Goal: Task Accomplishment & Management: Manage account settings

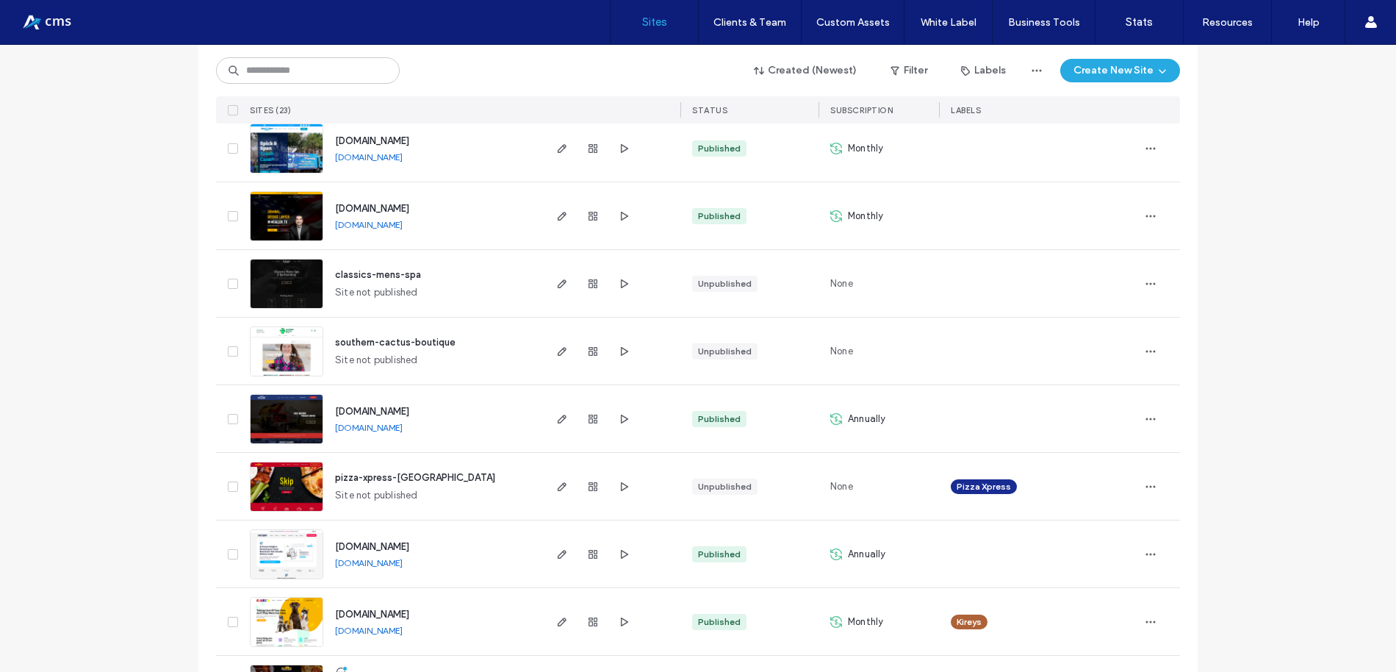
scroll to position [1190, 0]
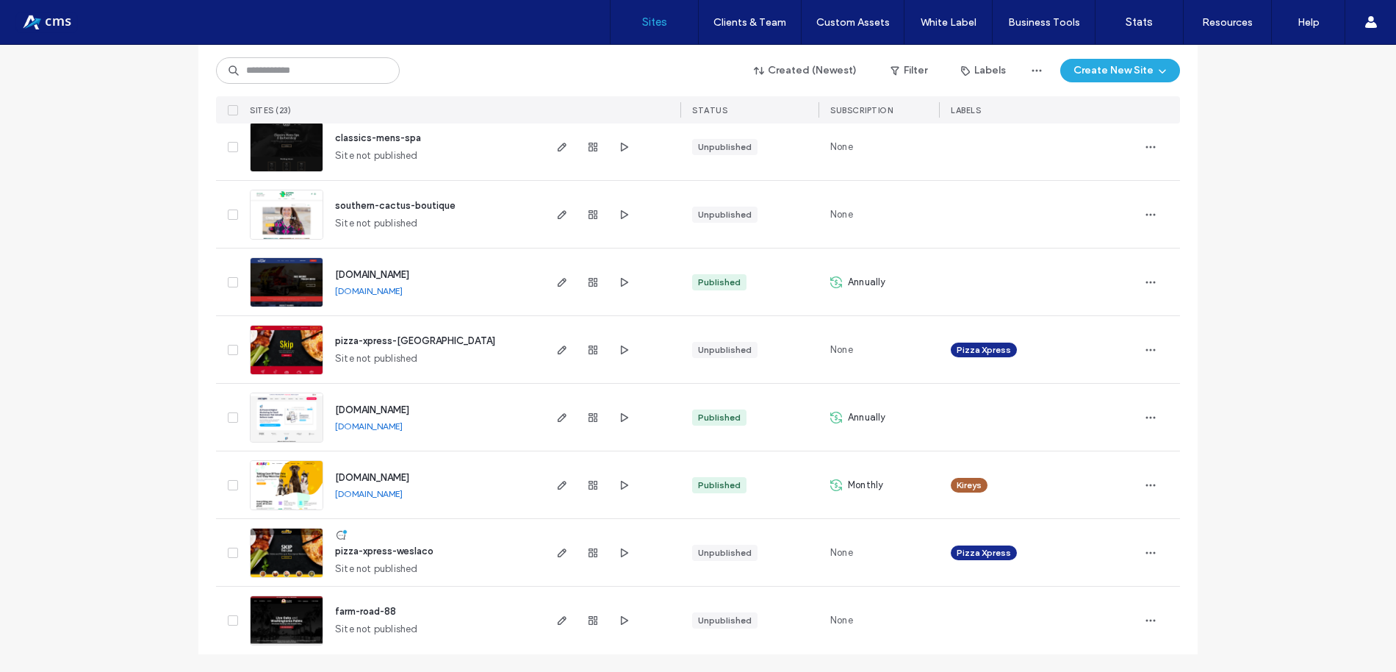
click at [399, 426] on link "[DOMAIN_NAME]" at bounding box center [369, 425] width 68 height 11
click at [558, 414] on use "button" at bounding box center [562, 417] width 9 height 9
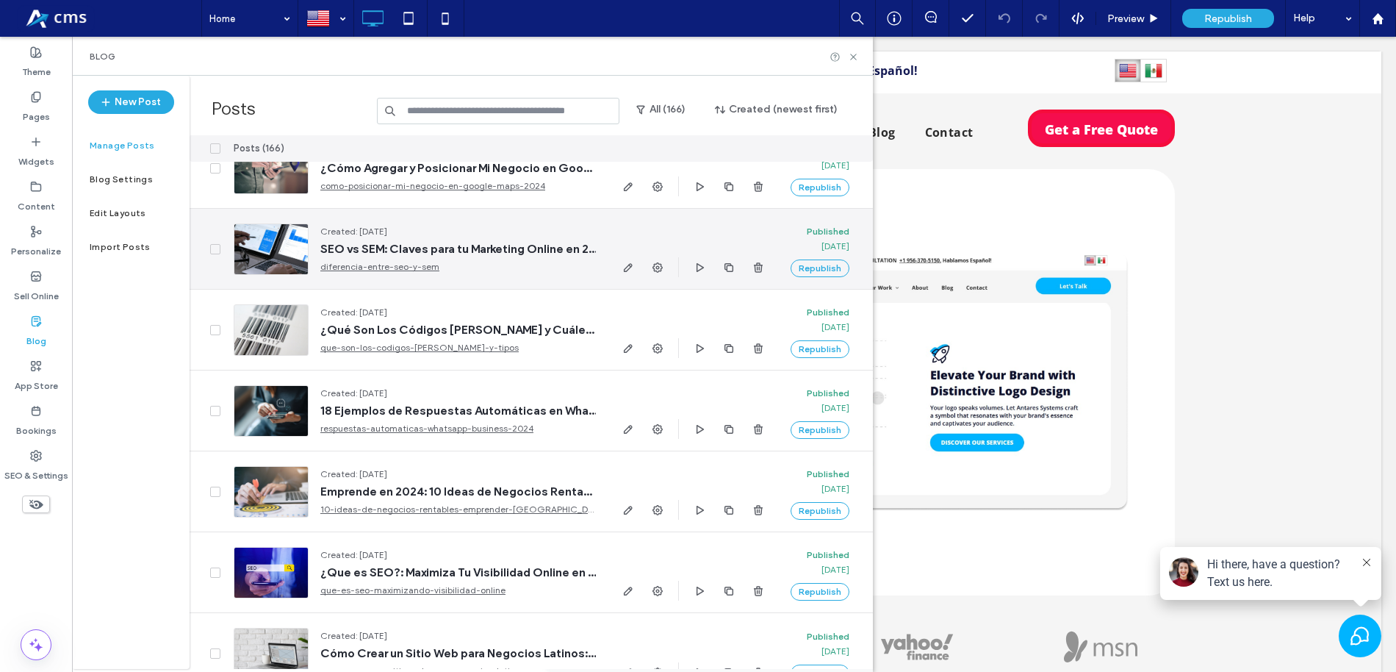
scroll to position [5564, 0]
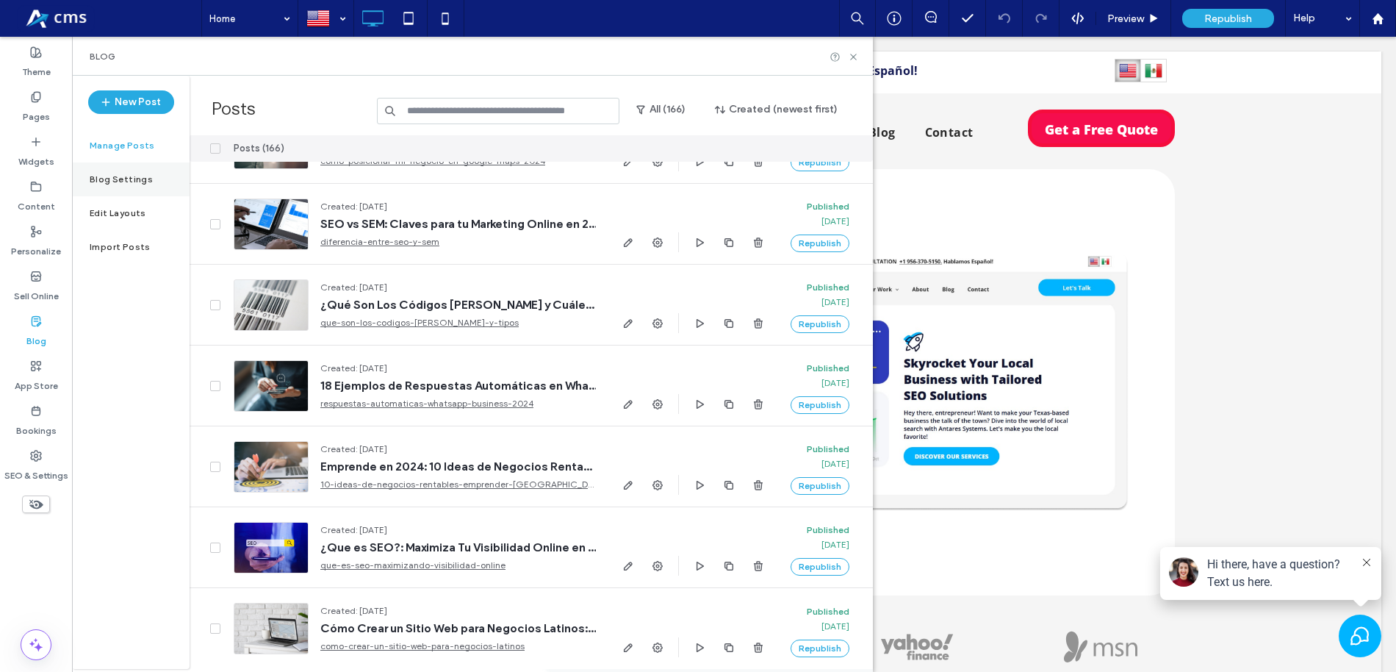
click at [124, 179] on label "Blog Settings" at bounding box center [121, 179] width 63 height 10
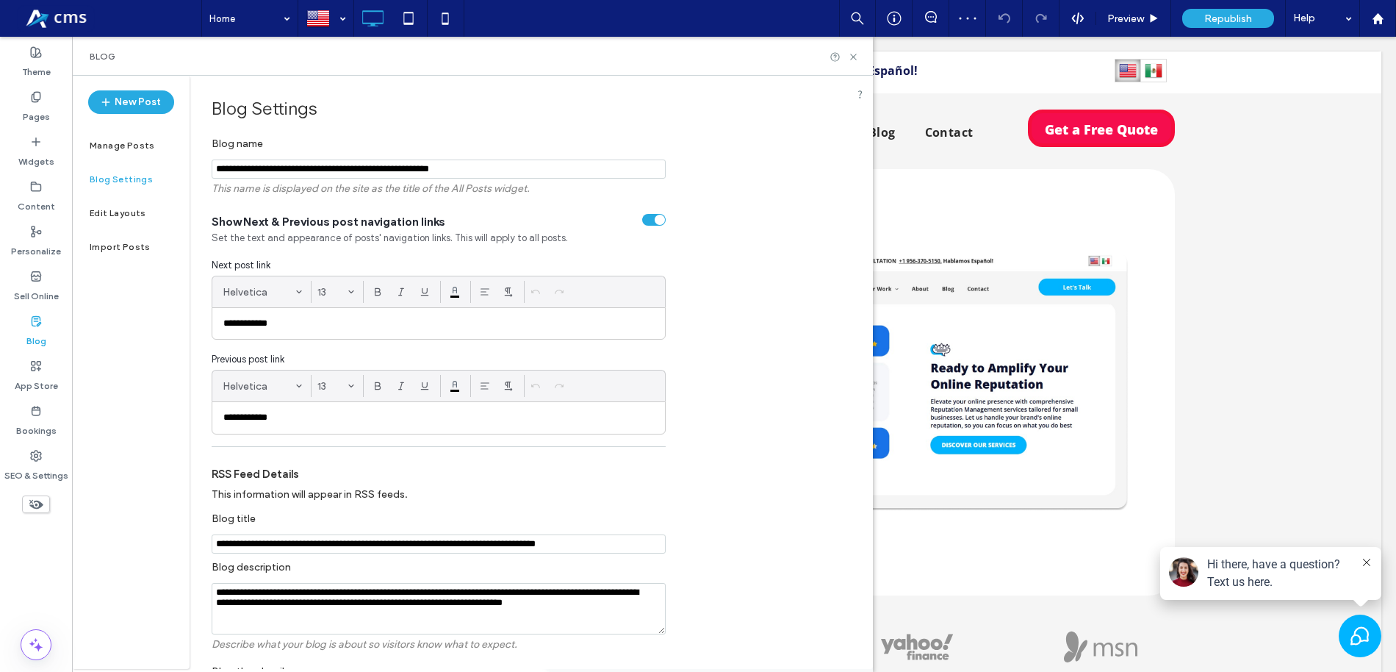
click at [380, 486] on label "This information will appear in RSS feeds." at bounding box center [439, 497] width 454 height 32
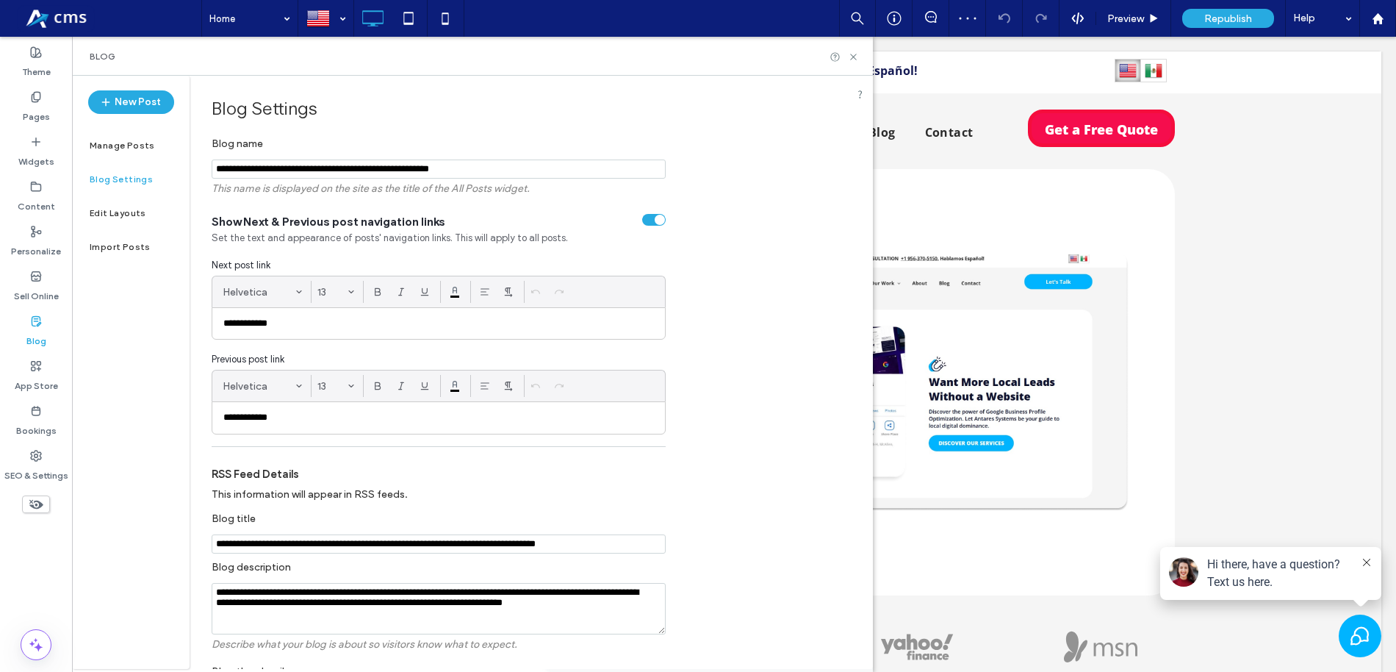
click at [348, 479] on label "RSS Feed details" at bounding box center [439, 467] width 454 height 26
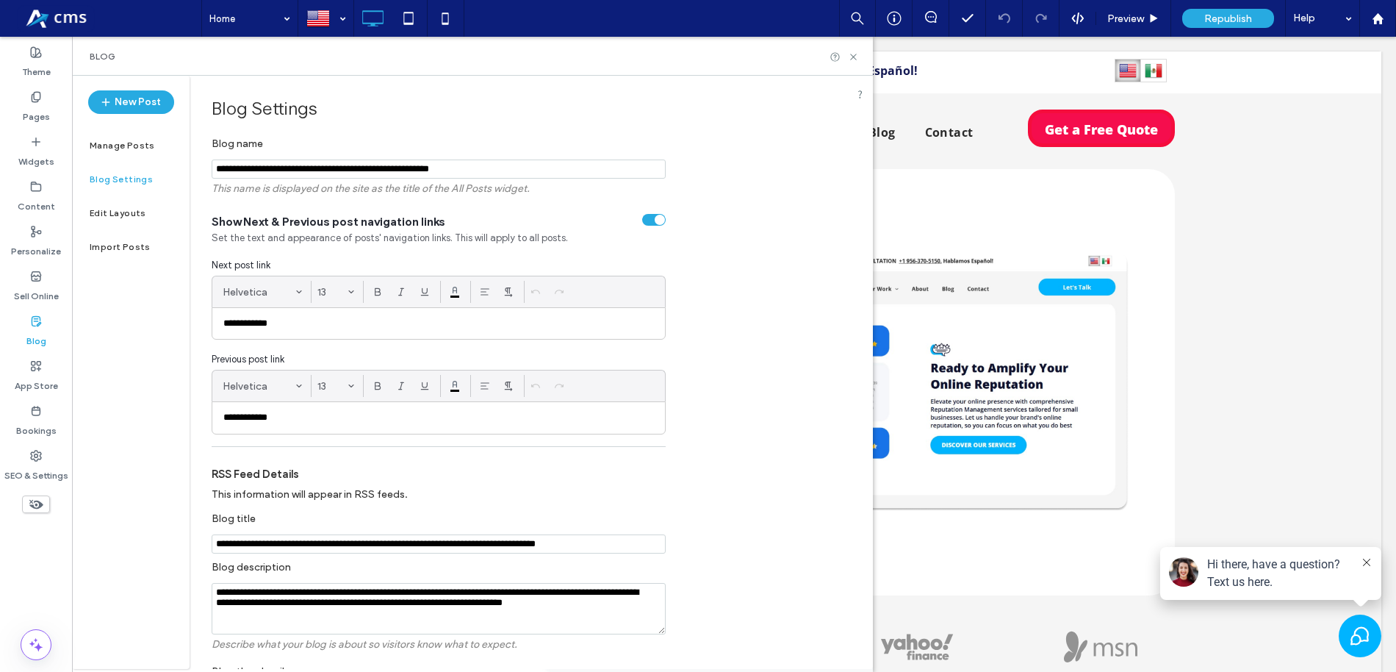
click at [260, 470] on label "RSS Feed details" at bounding box center [439, 467] width 454 height 26
click at [259, 480] on label "RSS Feed details" at bounding box center [439, 467] width 454 height 26
click at [259, 481] on label "This information will appear in RSS feeds." at bounding box center [439, 497] width 454 height 32
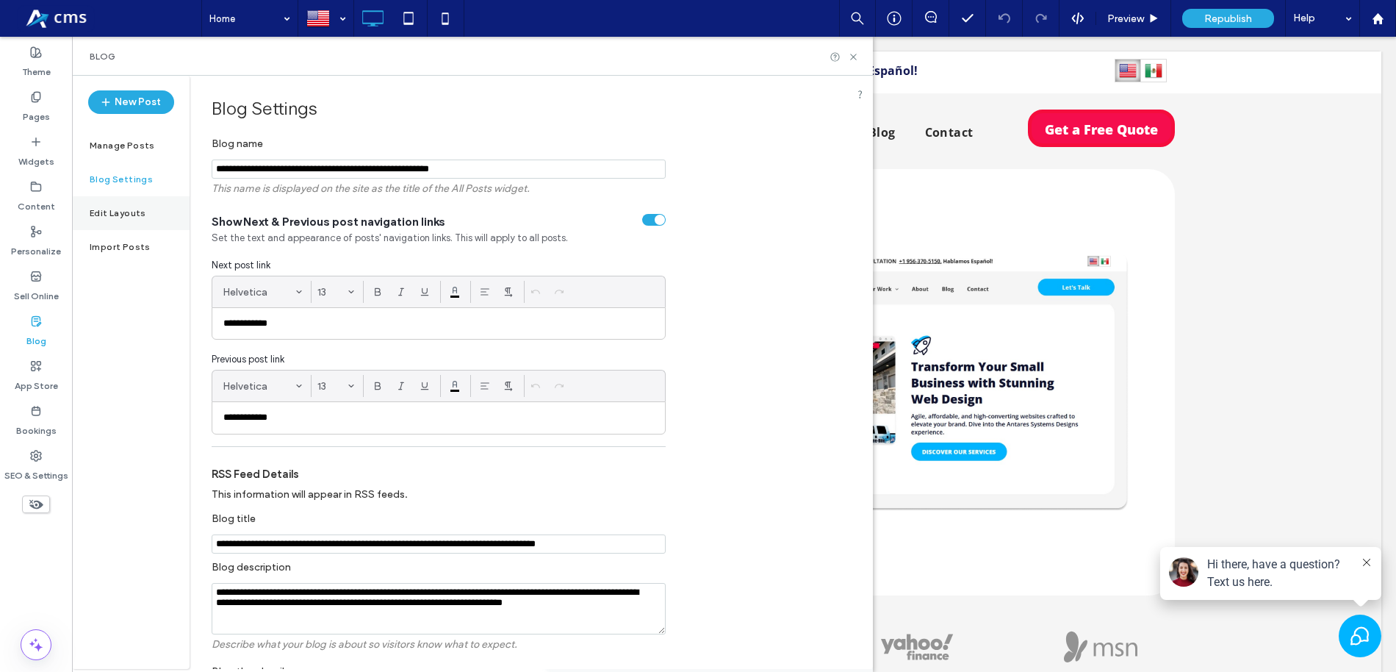
click at [119, 214] on label "Edit Layouts" at bounding box center [118, 213] width 57 height 10
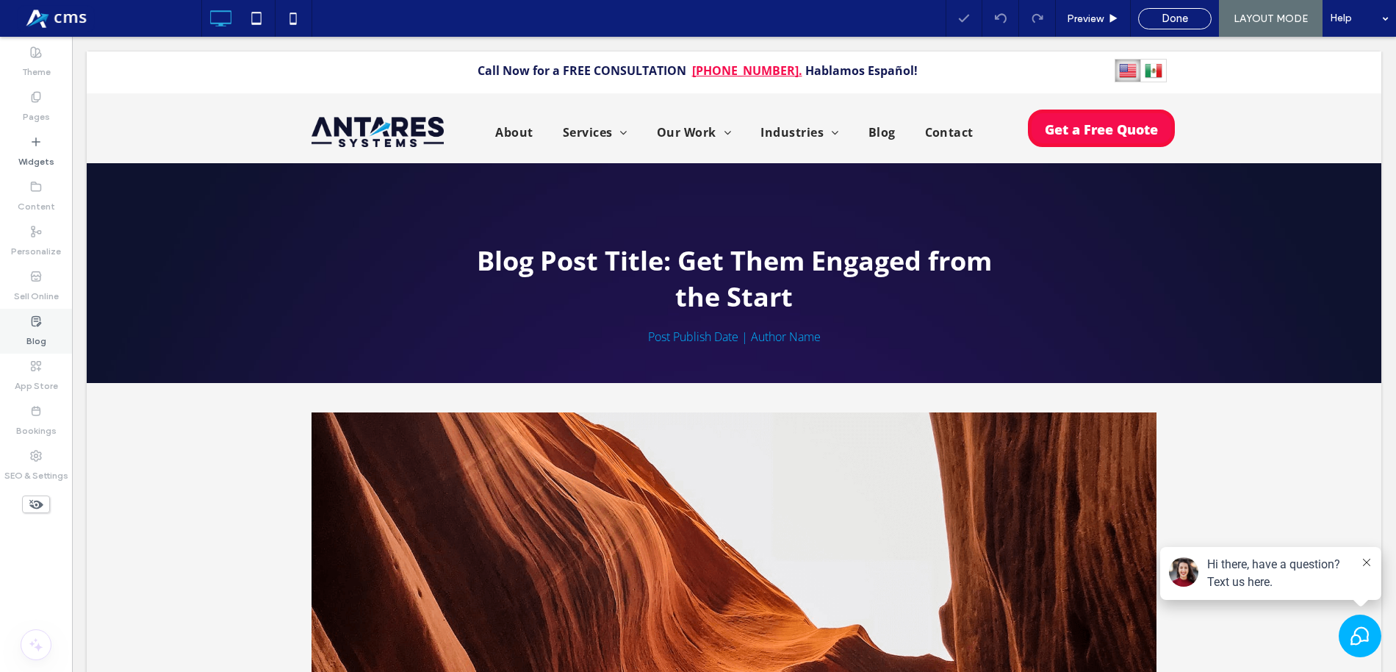
click at [39, 326] on icon at bounding box center [36, 321] width 12 height 12
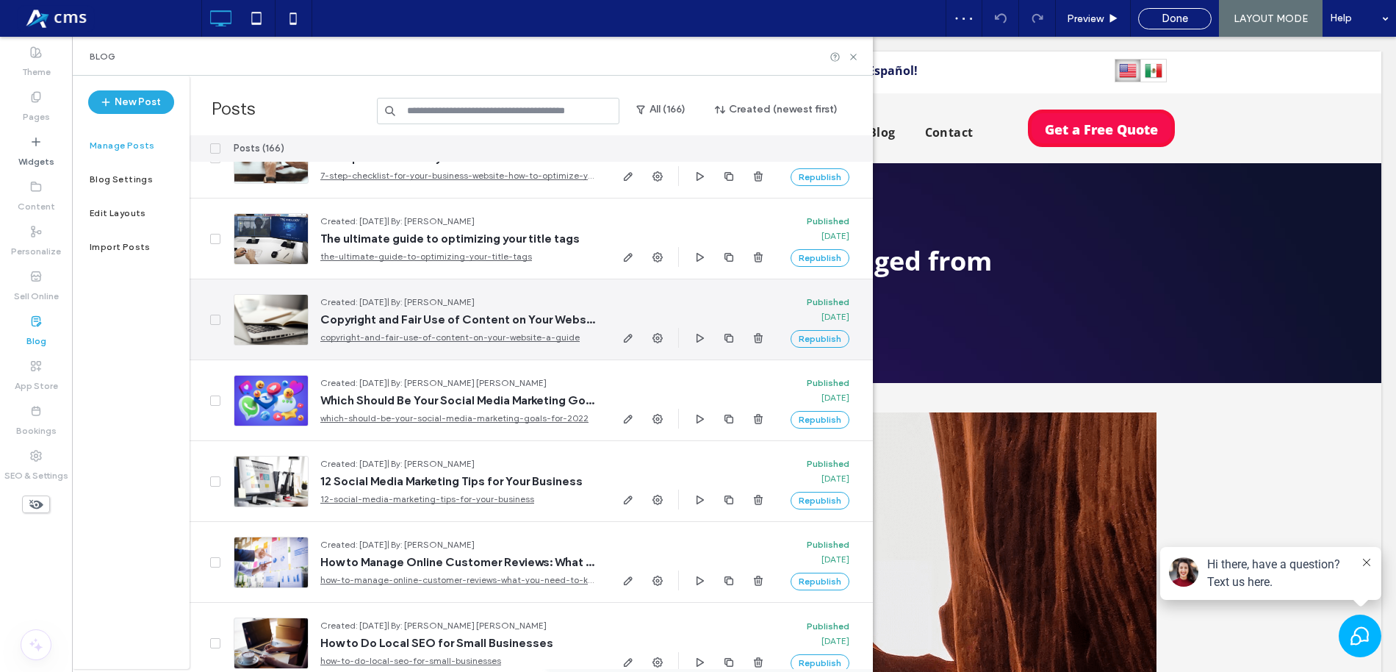
scroll to position [11626, 0]
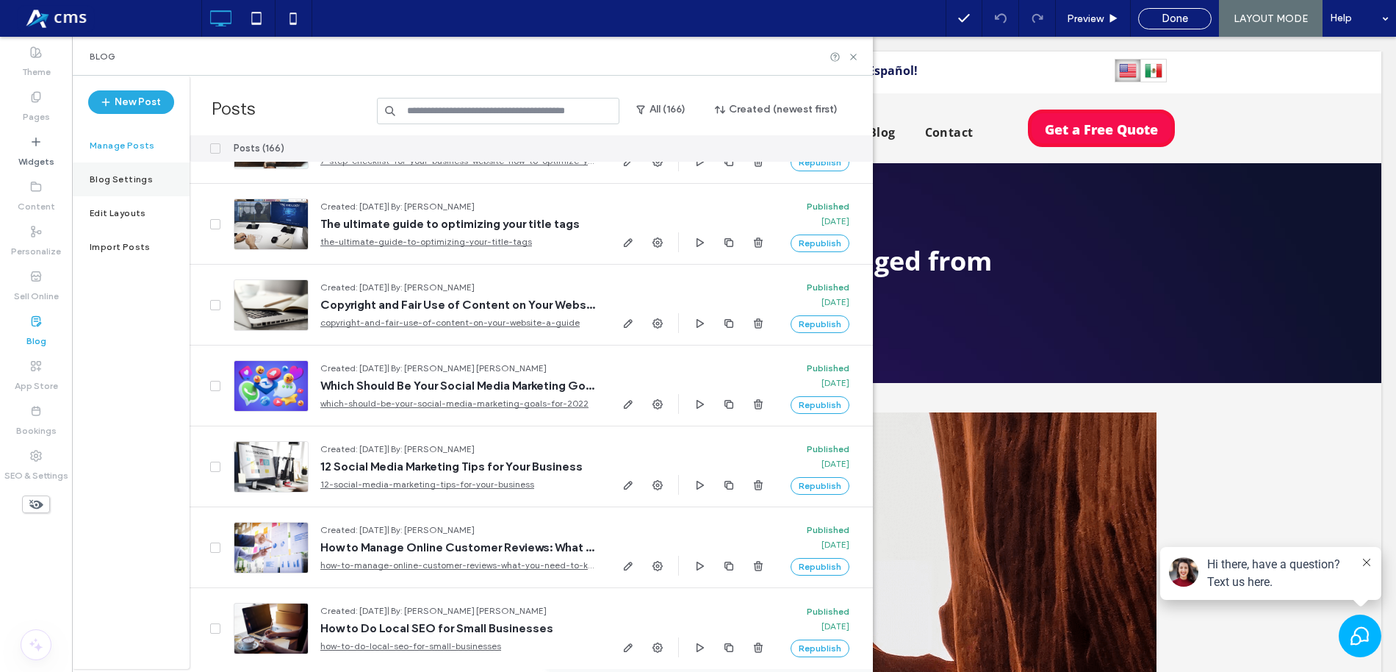
click at [131, 175] on label "Blog Settings" at bounding box center [121, 179] width 63 height 10
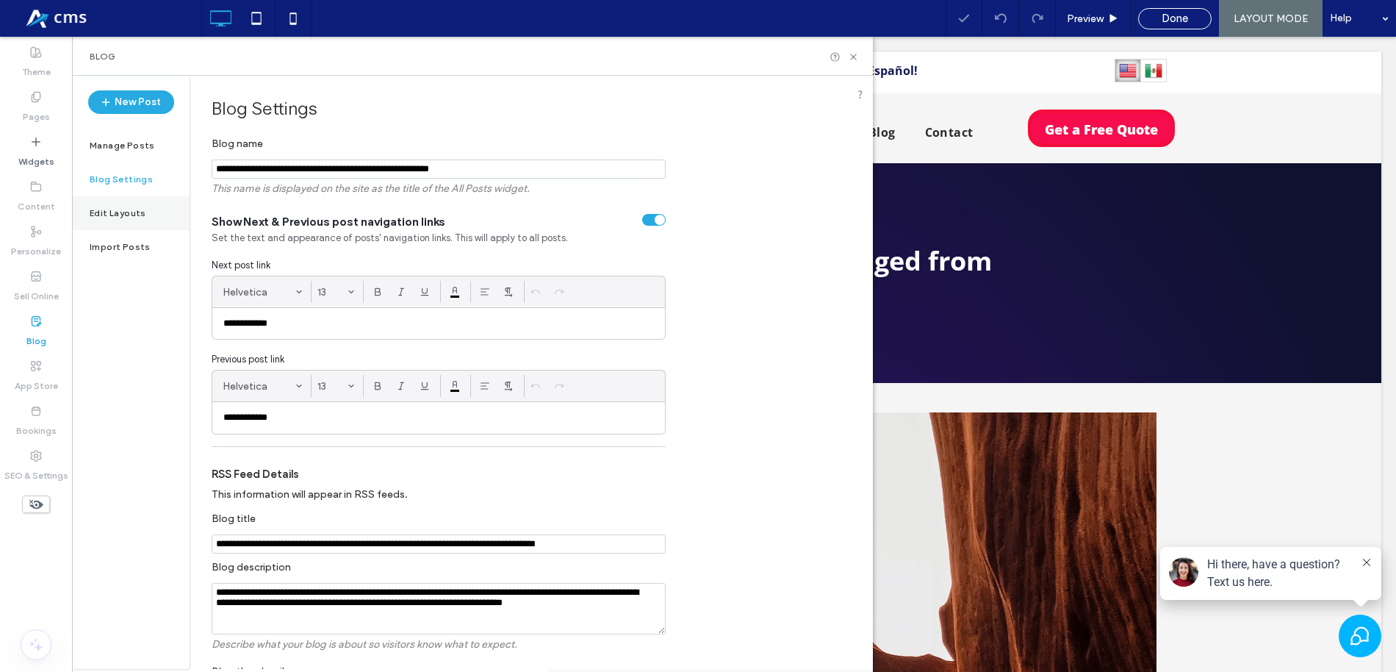
click at [140, 212] on label "Edit Layouts" at bounding box center [118, 213] width 57 height 10
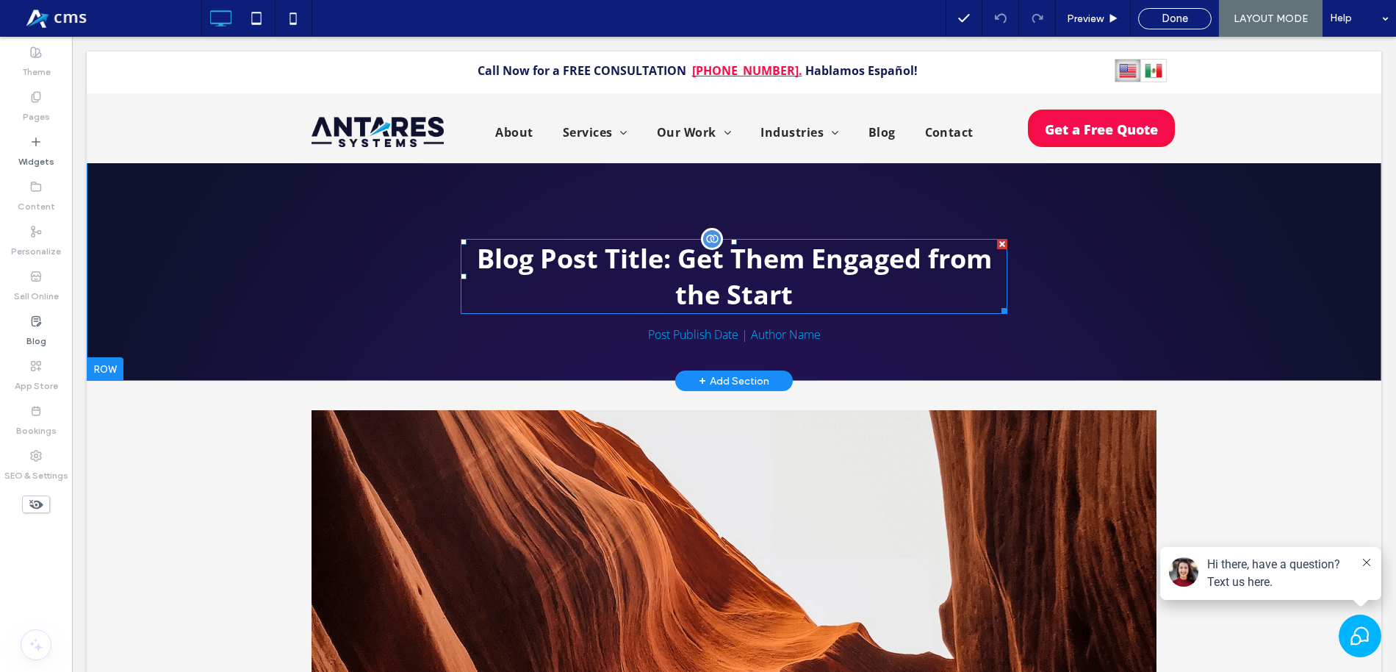
scroll to position [254, 0]
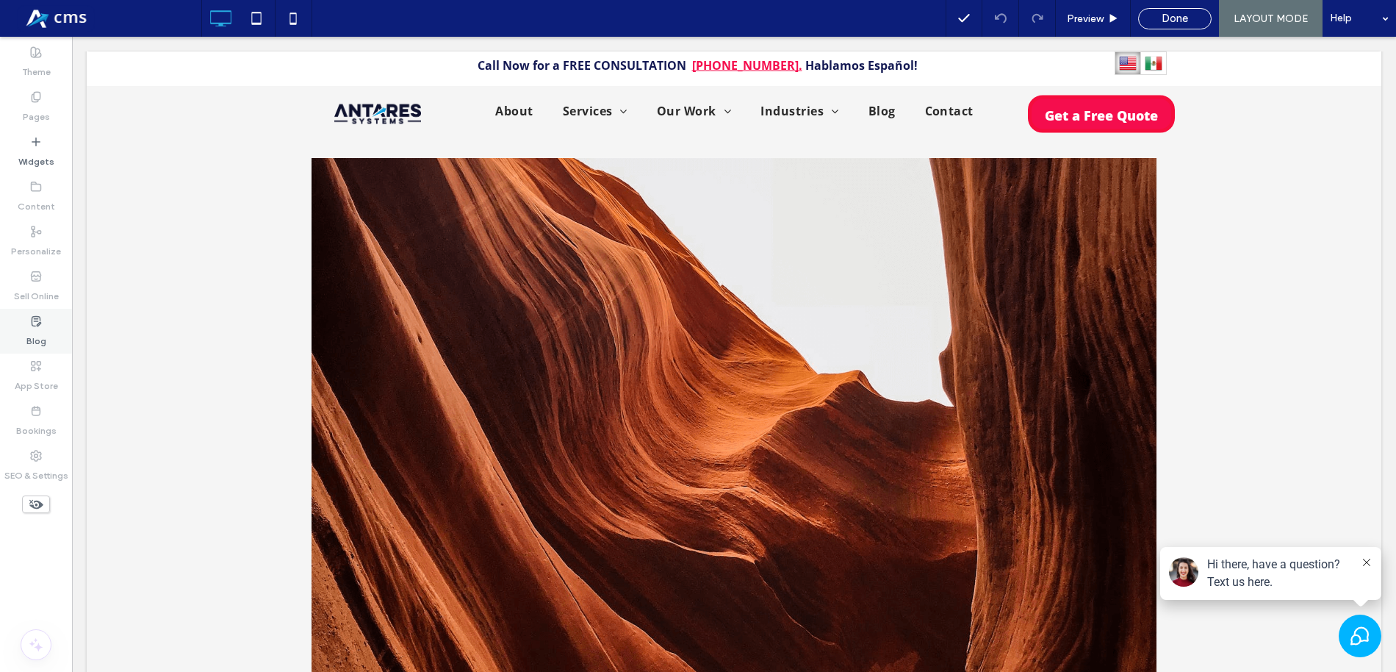
click at [37, 325] on use at bounding box center [36, 321] width 9 height 10
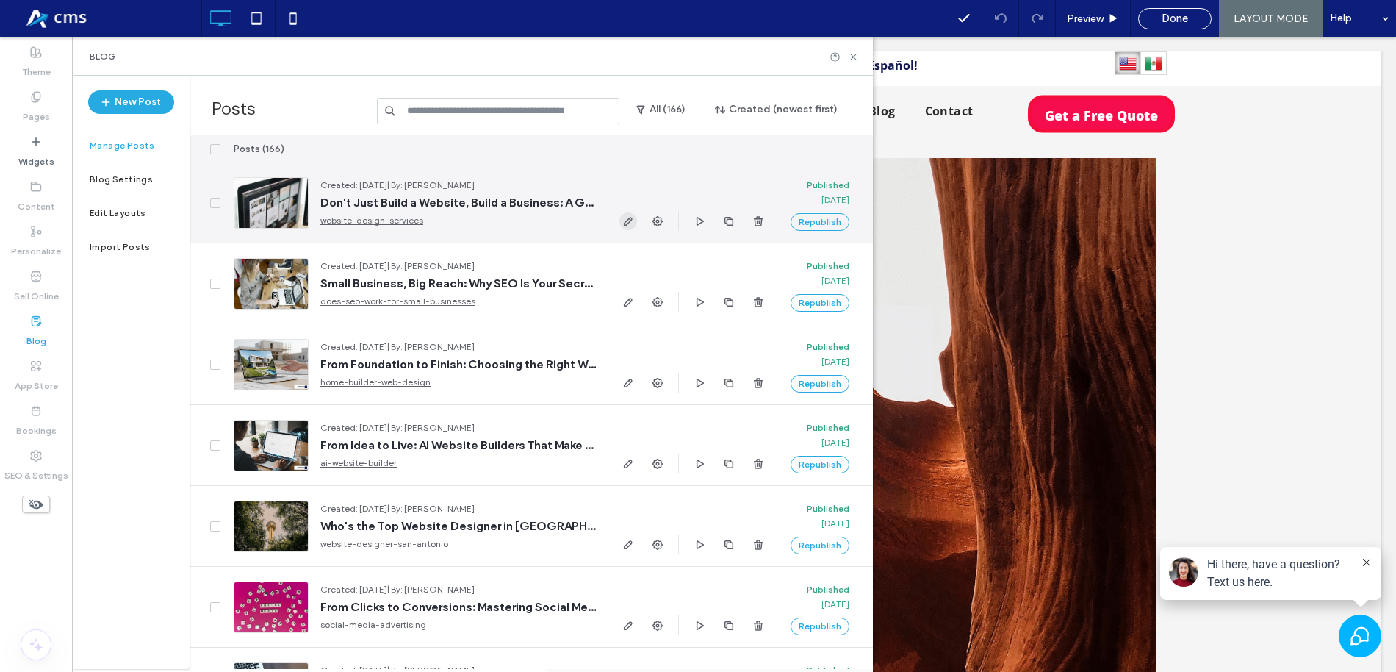
click at [627, 223] on icon "button" at bounding box center [628, 221] width 12 height 12
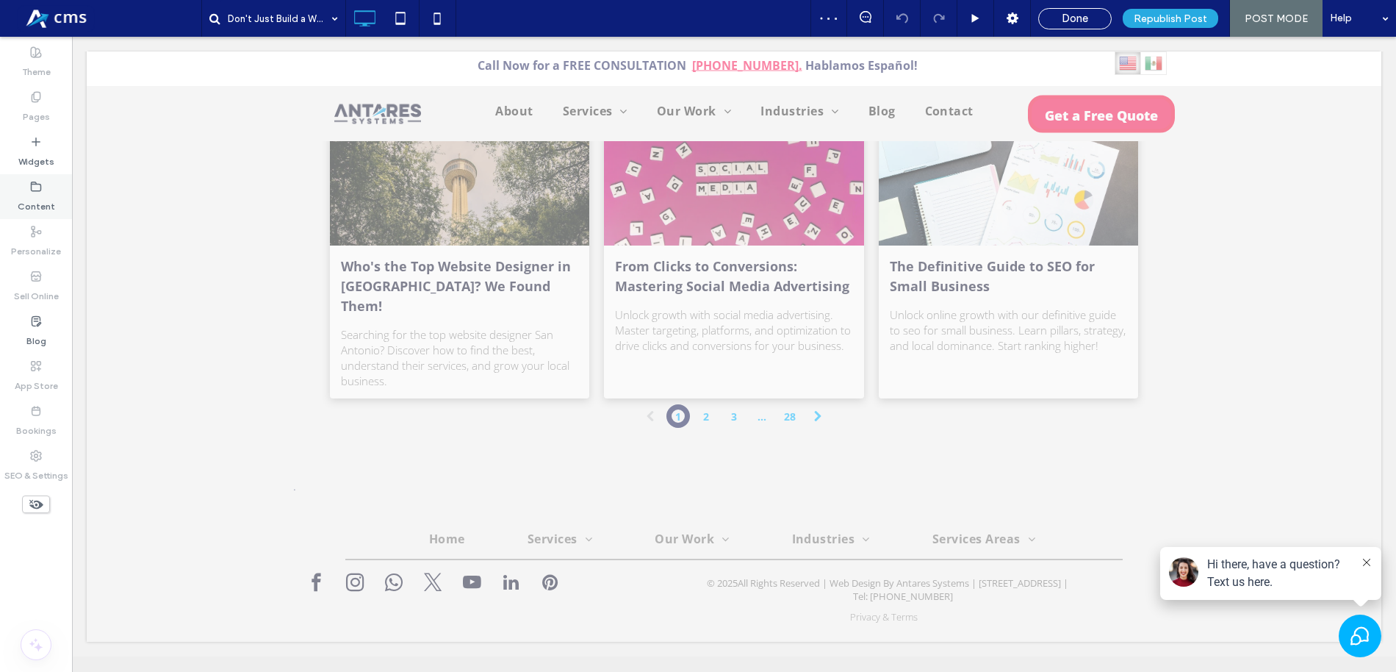
scroll to position [7139, 0]
click at [1073, 18] on span "Done" at bounding box center [1075, 18] width 26 height 13
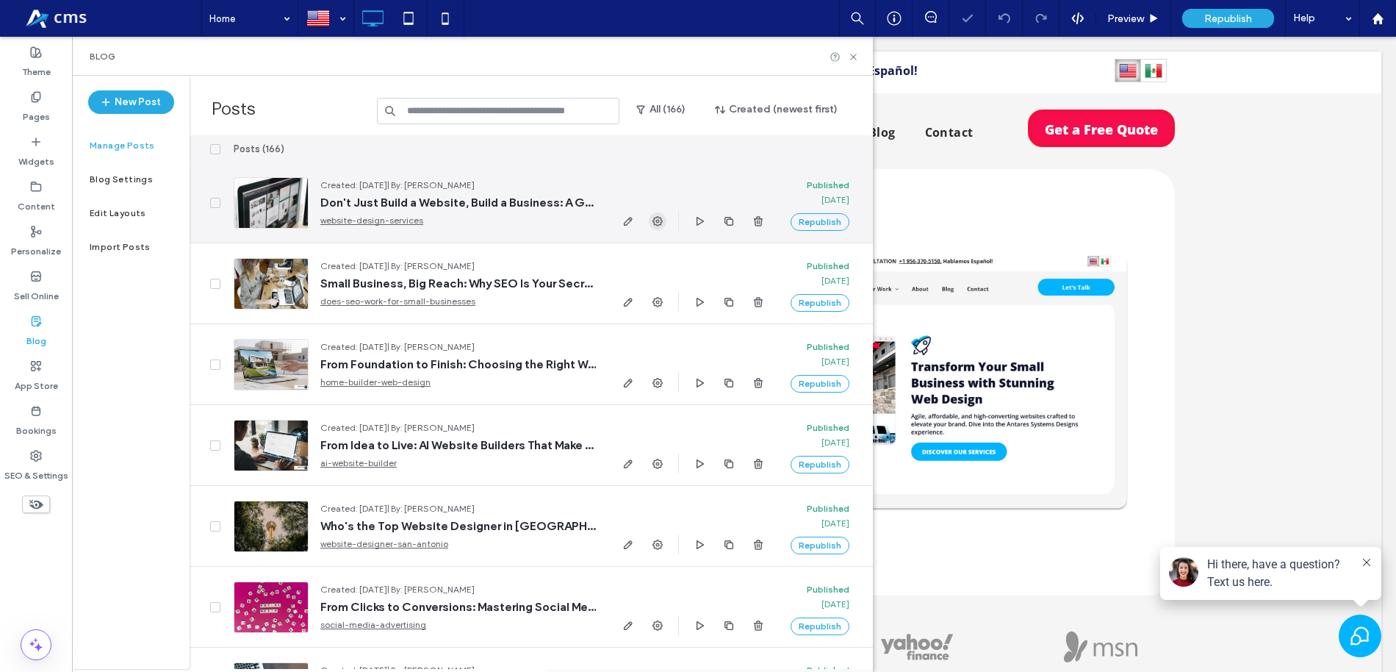
click at [655, 220] on icon "button" at bounding box center [658, 221] width 12 height 12
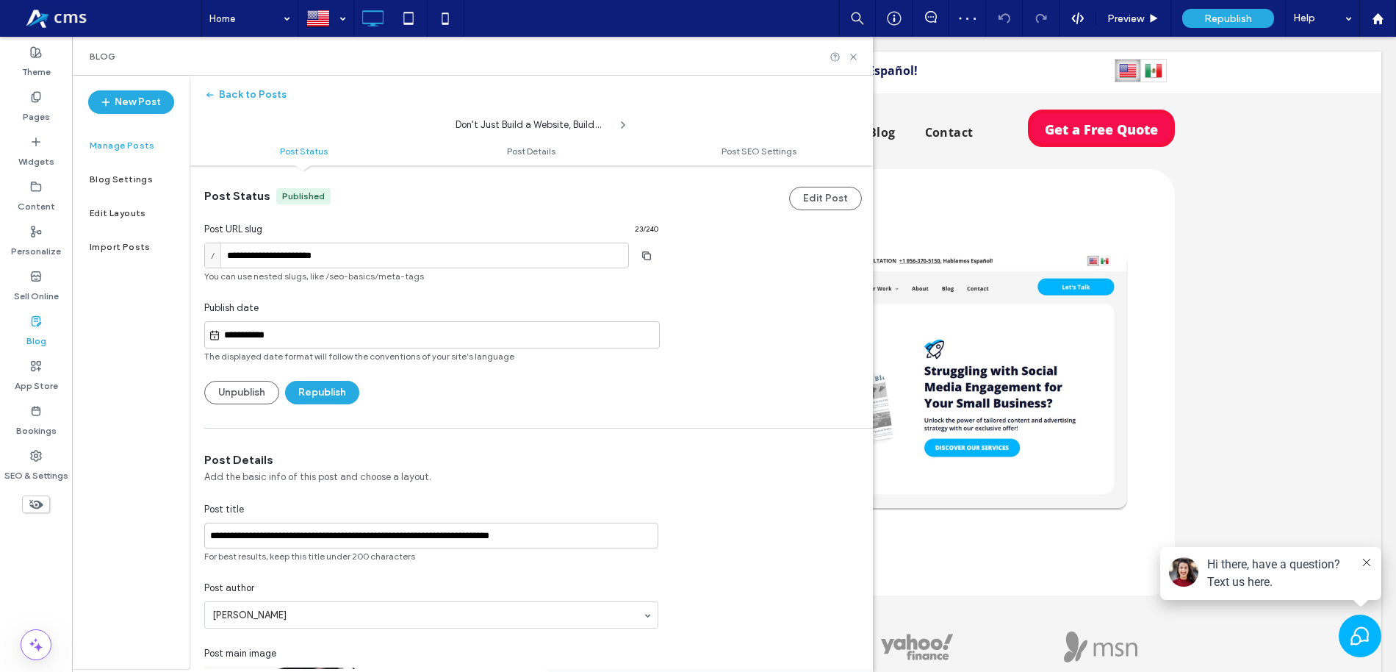
scroll to position [4, 0]
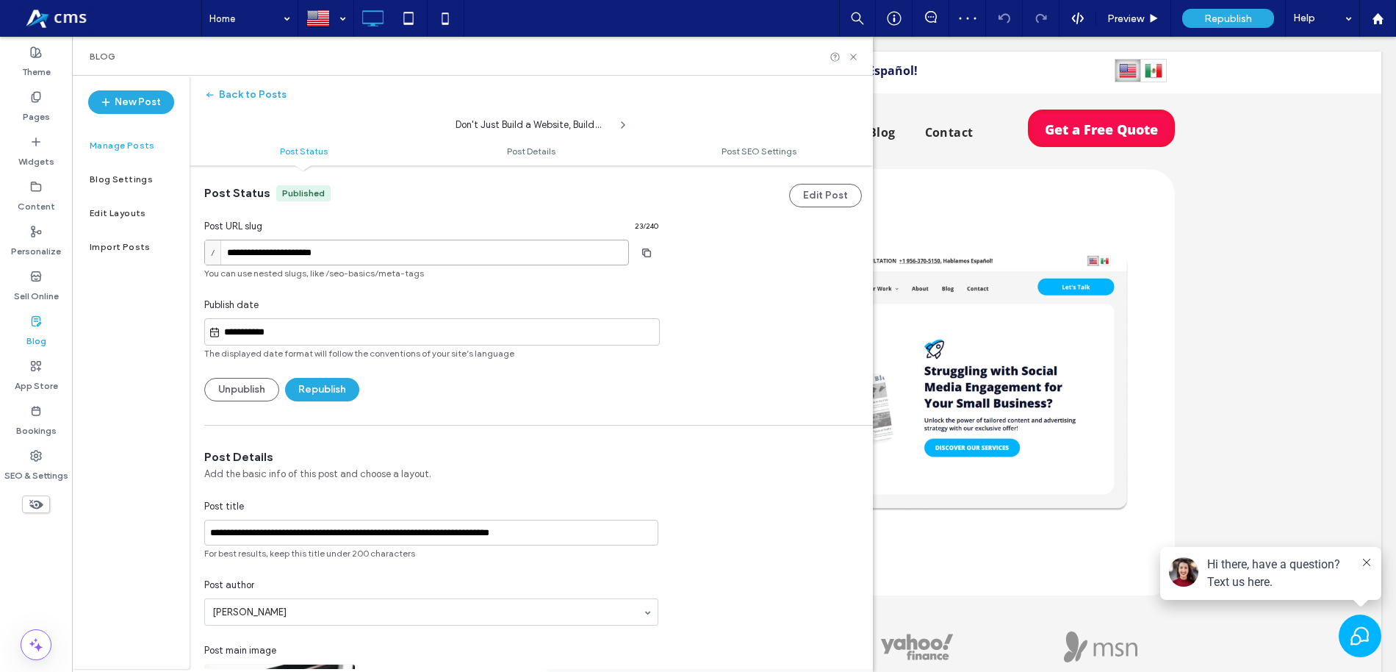
click at [488, 247] on input "**********" at bounding box center [416, 253] width 425 height 26
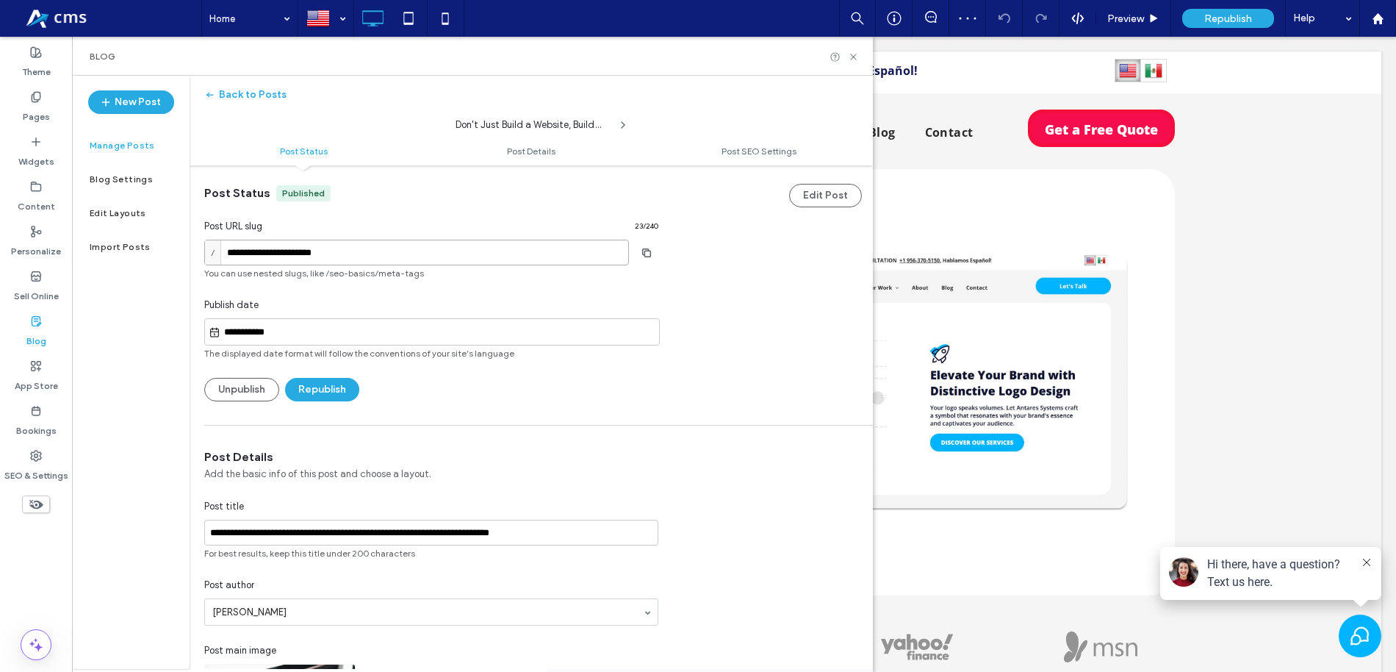
click at [487, 248] on input "**********" at bounding box center [416, 253] width 425 height 26
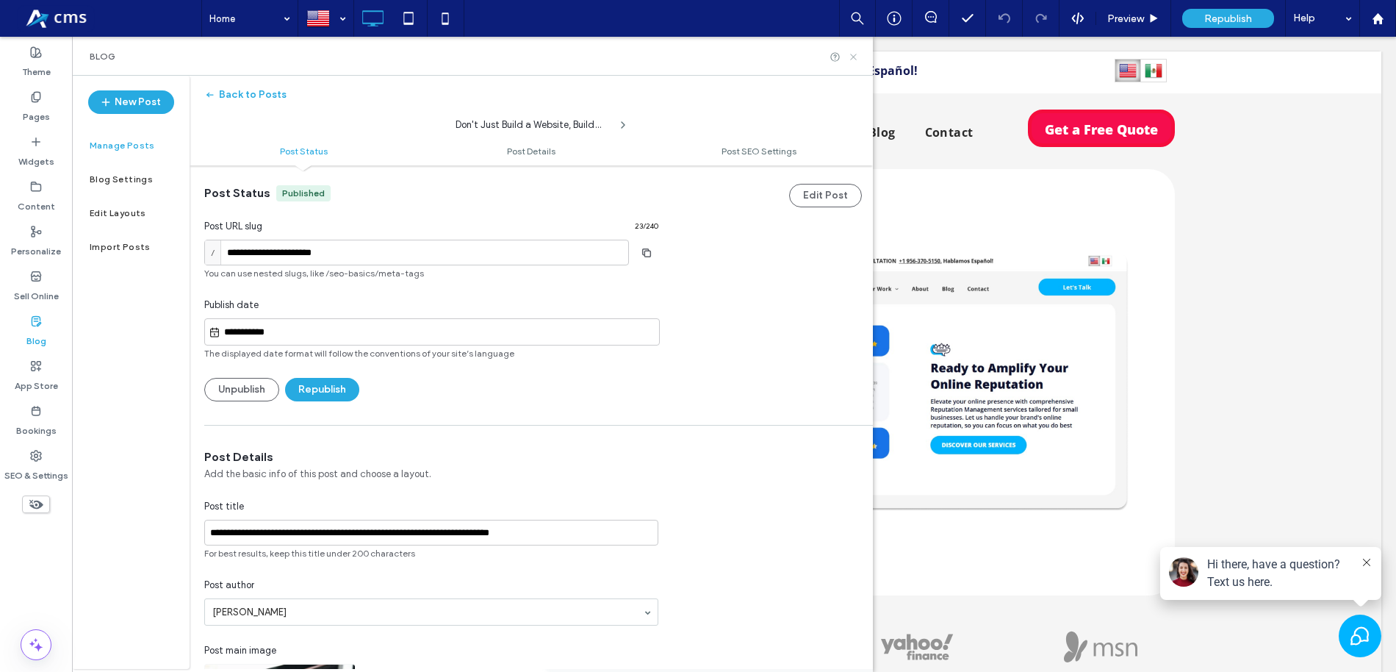
drag, startPoint x: 853, startPoint y: 54, endPoint x: 772, endPoint y: 12, distance: 91.0
click at [853, 54] on icon at bounding box center [853, 56] width 11 height 11
